Goal: Transaction & Acquisition: Purchase product/service

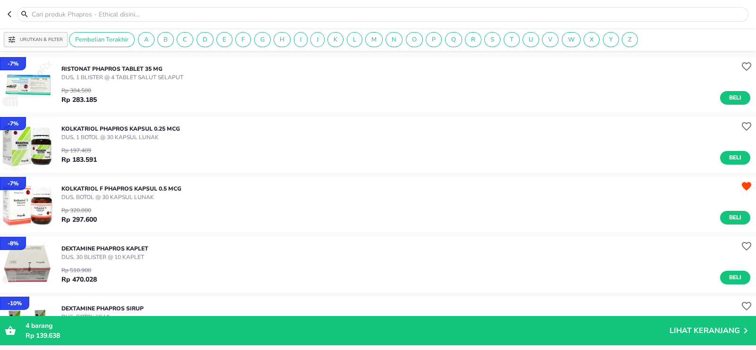
click at [95, 67] on p "RISTONAT Phapros TABLET 35 MG" at bounding box center [122, 69] width 122 height 9
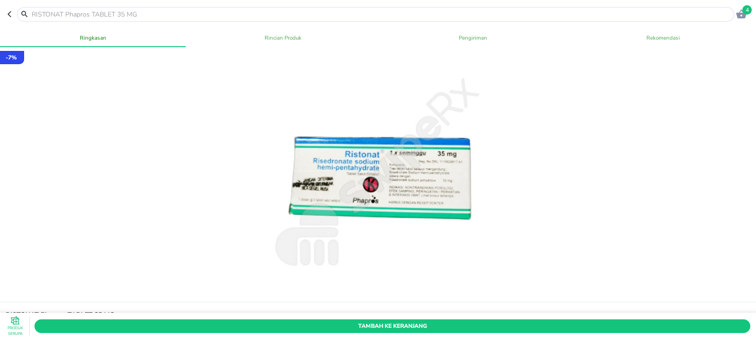
scroll to position [59, 0]
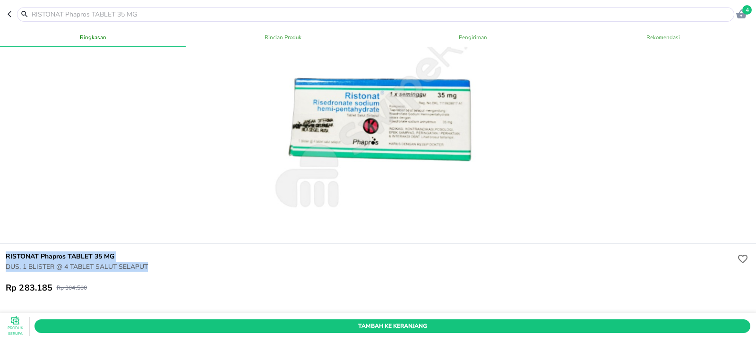
drag, startPoint x: 2, startPoint y: 255, endPoint x: 157, endPoint y: 269, distance: 155.6
click at [157, 269] on div "RISTONAT Phapros TABLET 35 MG DUS, 1 BLISTER @ 4 TABLET SALUT SELAPUT Rp 283.18…" at bounding box center [377, 272] width 759 height 57
copy div "RISTONAT Phapros TABLET 35 MG DUS, 1 BLISTER @ 4 TABLET SALUT SELAPUT"
click at [17, 11] on div at bounding box center [375, 14] width 717 height 15
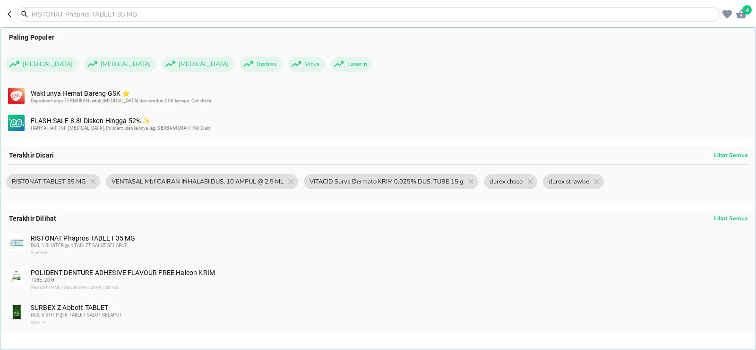
click at [17, 11] on div at bounding box center [368, 14] width 703 height 15
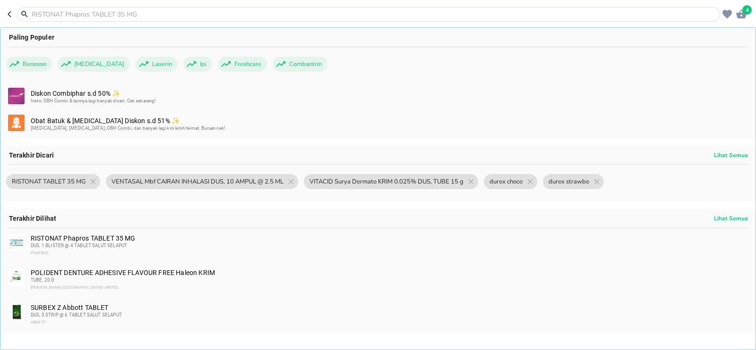
click at [5, 15] on header "4 Paling Populer Benoson [MEDICAL_DATA] Laserin Ipi Freshcare Combantrin Diskon…" at bounding box center [378, 14] width 756 height 28
click at [9, 16] on icon "button" at bounding box center [12, 14] width 8 height 8
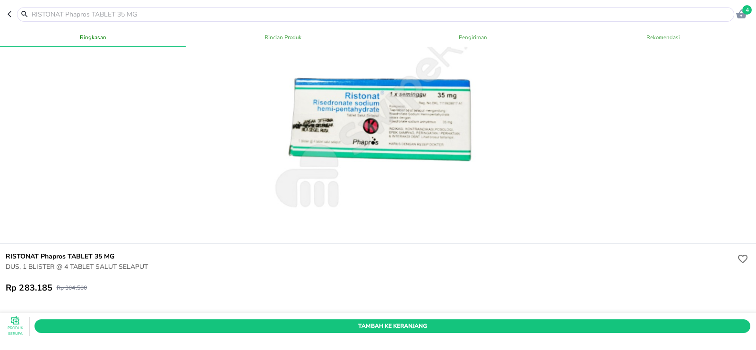
click at [9, 16] on icon "button" at bounding box center [12, 14] width 8 height 8
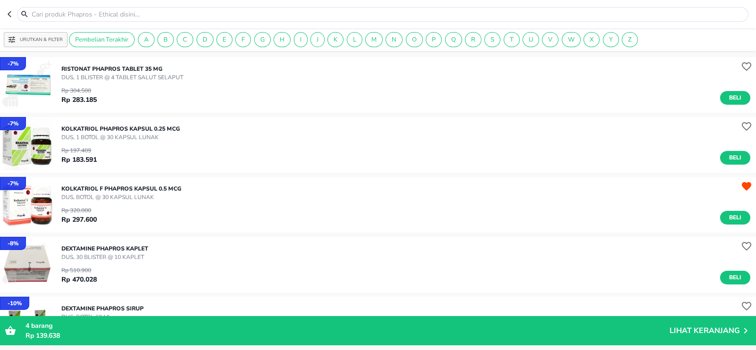
click at [38, 39] on p "Urutkan & Filter" at bounding box center [41, 39] width 43 height 7
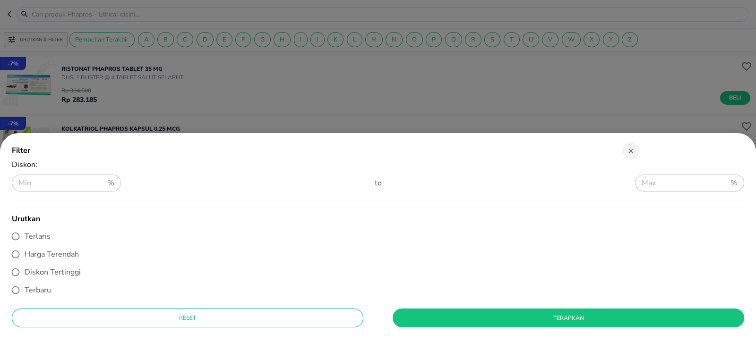
click at [43, 267] on span "Diskon Tertinggi" at bounding box center [53, 272] width 56 height 10
click at [25, 267] on input "Diskon Tertinggi" at bounding box center [16, 273] width 18 height 18
radio input "true"
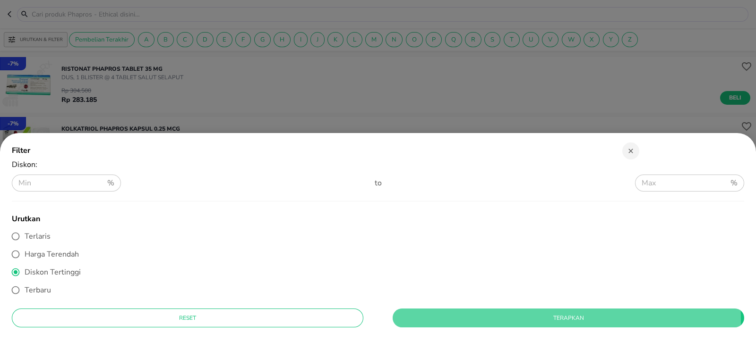
click at [449, 321] on span "Terapkan" at bounding box center [568, 319] width 336 height 10
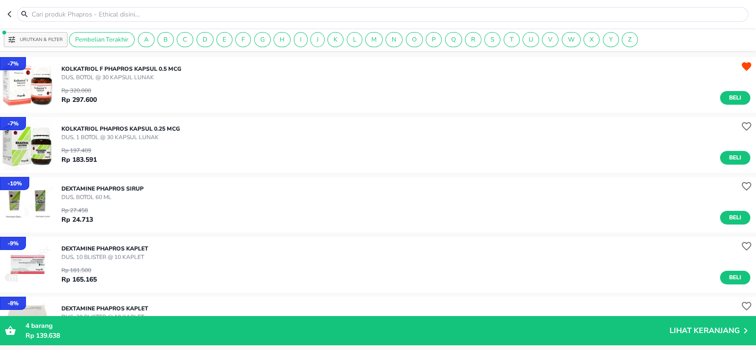
click at [111, 14] on input "text" at bounding box center [388, 14] width 715 height 10
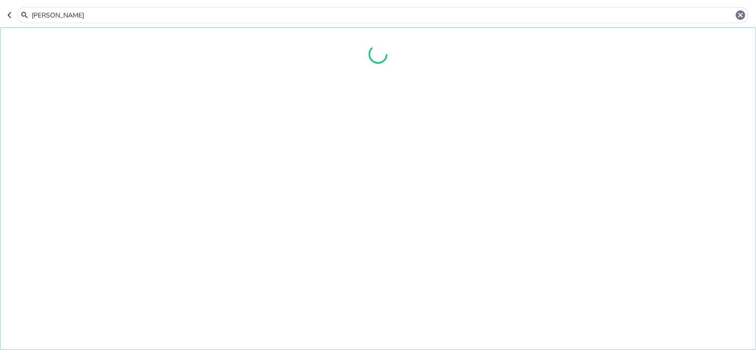
type input "ristonat"
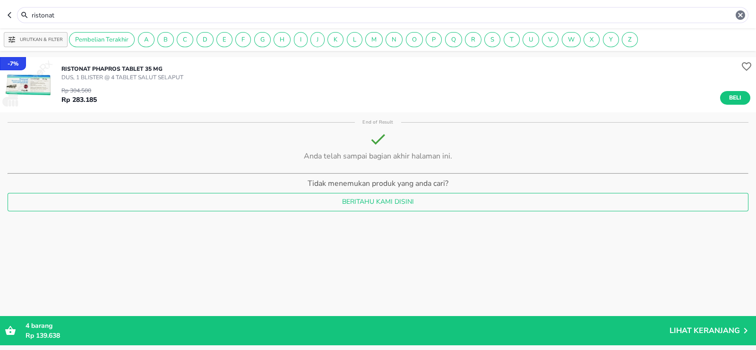
click at [118, 77] on p "DUS, 1 BLISTER @ 4 TABLET SALUT SELAPUT" at bounding box center [122, 77] width 122 height 9
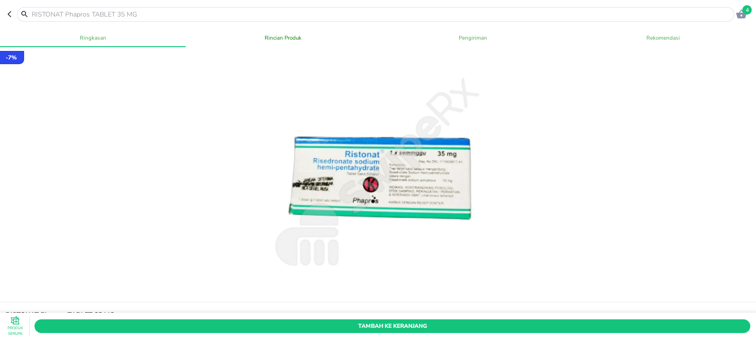
scroll to position [181, 0]
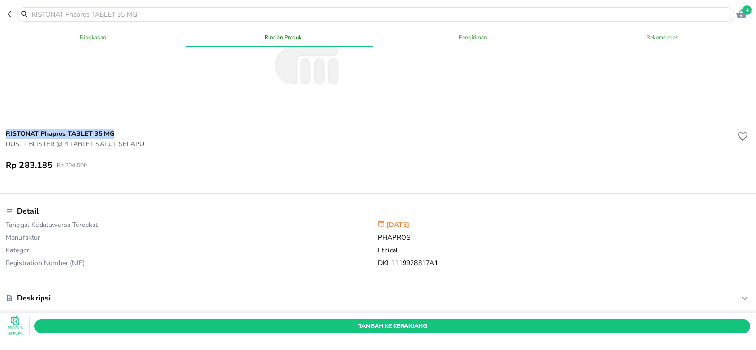
drag, startPoint x: 0, startPoint y: 128, endPoint x: 164, endPoint y: 148, distance: 165.1
click at [164, 148] on div "RISTONAT Phapros TABLET 35 MG DUS, 1 BLISTER @ 4 TABLET SALUT SELAPUT Rp 283.18…" at bounding box center [377, 149] width 759 height 57
copy div "RISTONAT Phapros TABLET 35 MG DUS, 1 BLISTER @ 4 TABLET SALUT SELAPUT"
